Goal: Check status: Check status

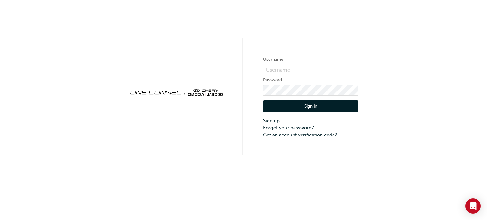
type input "CHAU1953"
click at [312, 107] on button "Sign In" at bounding box center [310, 107] width 95 height 12
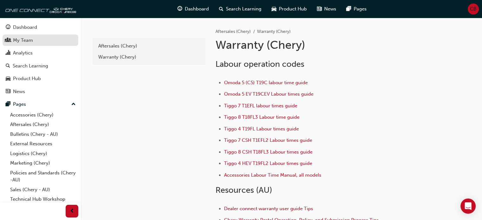
click at [32, 43] on div "My Team" at bounding box center [23, 40] width 20 height 7
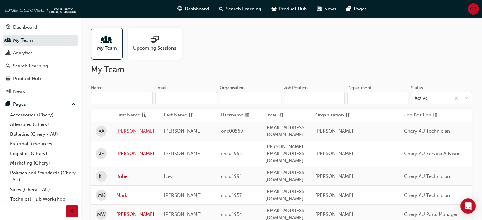
click at [119, 129] on link "[PERSON_NAME]" at bounding box center [135, 131] width 38 height 7
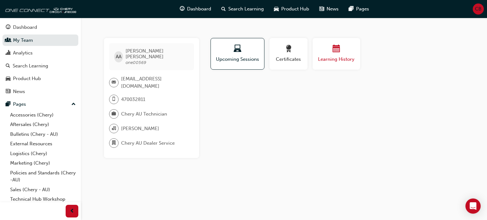
click at [331, 50] on div "button" at bounding box center [336, 50] width 38 height 10
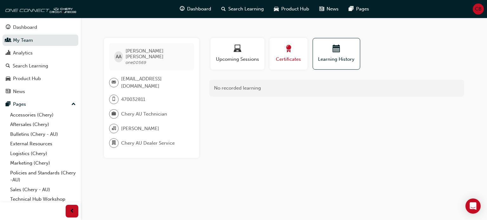
click at [300, 52] on div "button" at bounding box center [288, 50] width 29 height 10
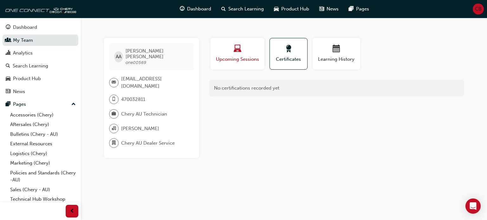
click at [238, 55] on div "Upcoming Sessions" at bounding box center [237, 54] width 44 height 18
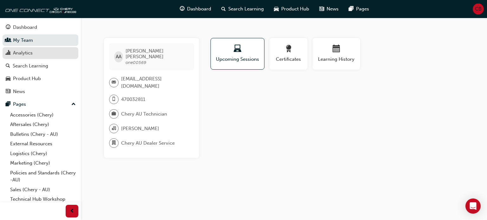
click at [22, 53] on div "Analytics" at bounding box center [23, 52] width 20 height 7
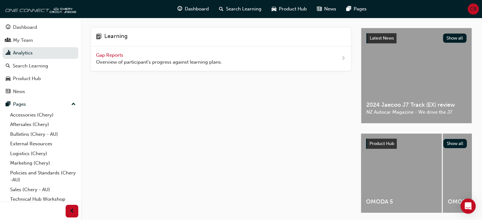
click at [108, 53] on span "Gap Reports" at bounding box center [110, 55] width 29 height 6
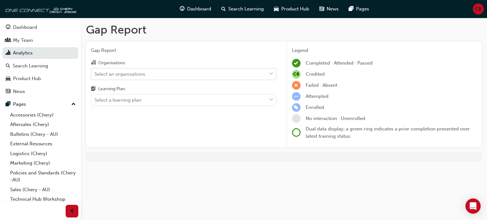
click at [122, 74] on div "Select an organisations" at bounding box center [120, 73] width 51 height 7
click at [95, 74] on input "Organisations Select an organisations" at bounding box center [95, 73] width 1 height 5
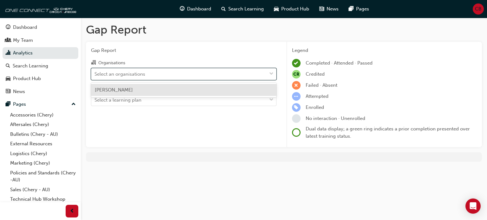
click at [128, 91] on span "[PERSON_NAME]" at bounding box center [114, 90] width 38 height 6
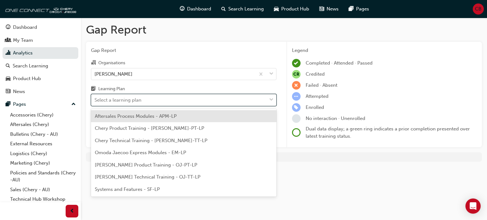
click at [132, 101] on div "Select a learning plan" at bounding box center [118, 100] width 47 height 7
click at [95, 101] on input "Learning Plan option Aftersales Process Modules - APM-LP focused, 1 of 7. 7 res…" at bounding box center [95, 99] width 1 height 5
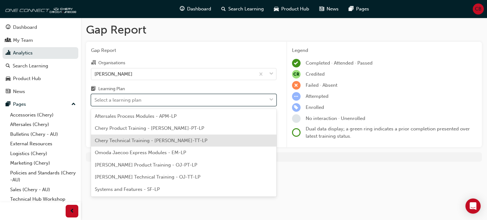
click at [140, 142] on span "Chery Technical Training - [PERSON_NAME]-TT-LP" at bounding box center [151, 141] width 113 height 6
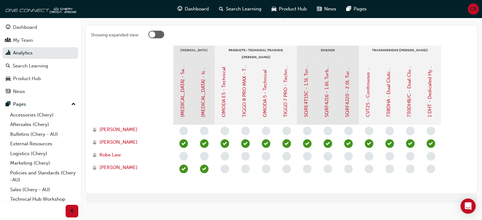
scroll to position [95, 0]
